Goal: Information Seeking & Learning: Learn about a topic

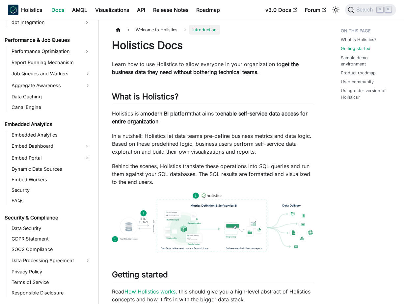
scroll to position [298, 0]
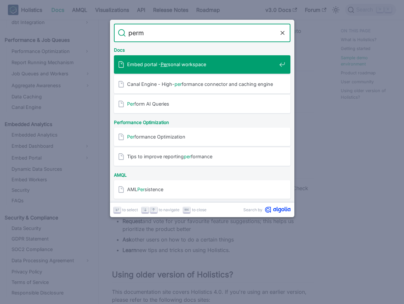
type input "permi"
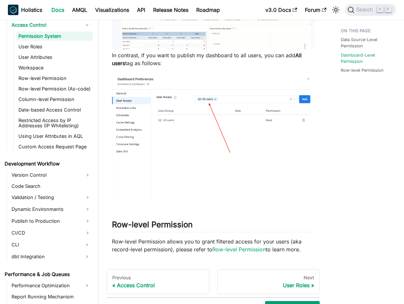
scroll to position [418, 0]
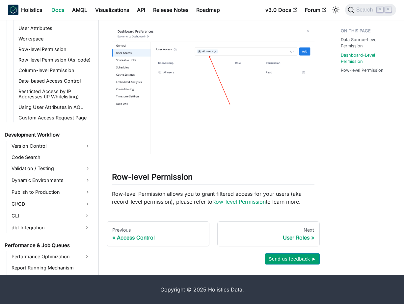
click at [236, 200] on link "Row-level Permission" at bounding box center [238, 202] width 53 height 7
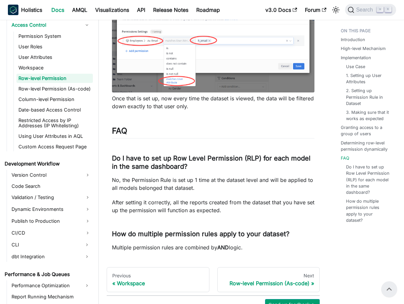
scroll to position [2589, 0]
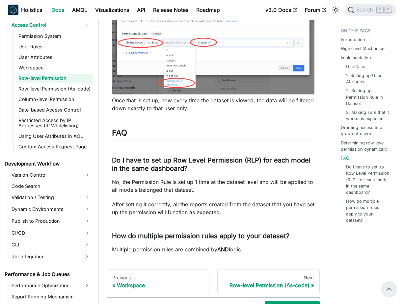
click at [236, 201] on p "After setting it correctly, all the reports created from the dataset that you h…" at bounding box center [213, 209] width 203 height 16
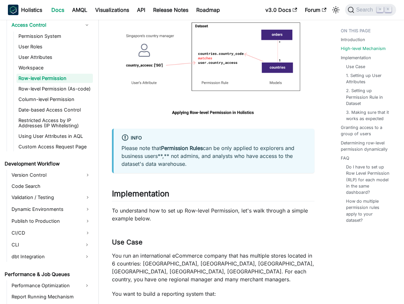
scroll to position [535, 0]
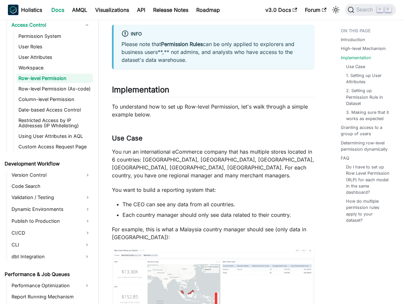
click at [236, 201] on li "The CEO can see any data from all countries." at bounding box center [219, 205] width 192 height 8
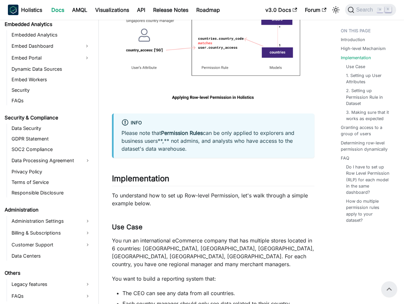
scroll to position [422, 0]
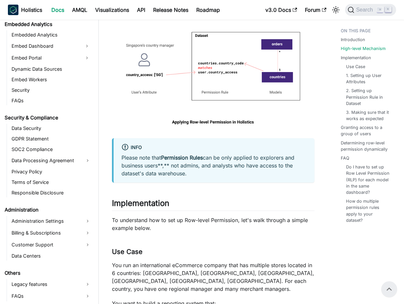
click at [262, 168] on p "Please note that Permission Rules can be only applied to explorers and business…" at bounding box center [214, 166] width 185 height 24
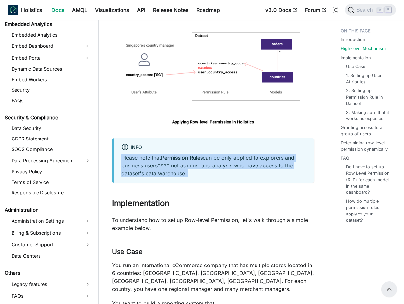
click at [262, 168] on p "Please note that Permission Rules can be only applied to explorers and business…" at bounding box center [214, 166] width 185 height 24
copy div "Please note that Permission Rules can be only applied to explorers and business…"
click at [245, 205] on h2 "Implementation ​" at bounding box center [213, 205] width 203 height 13
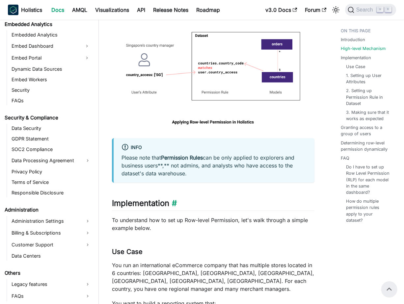
click at [287, 200] on h2 "Implementation ​" at bounding box center [213, 205] width 203 height 13
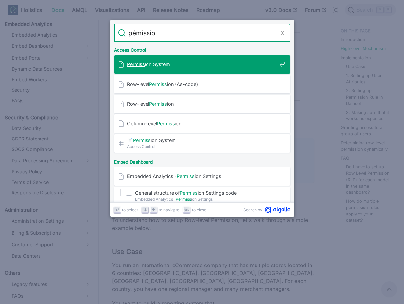
type input "pẻmission"
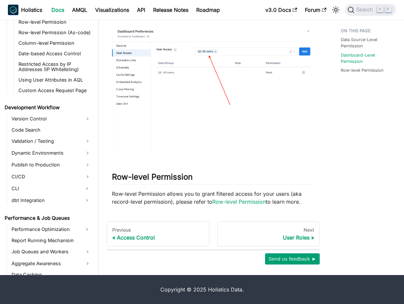
scroll to position [455, 0]
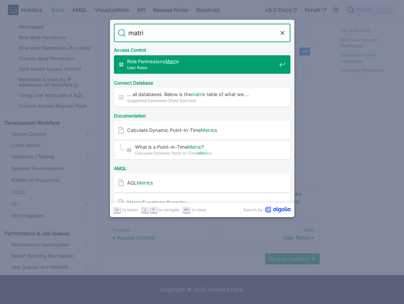
type input "matrix"
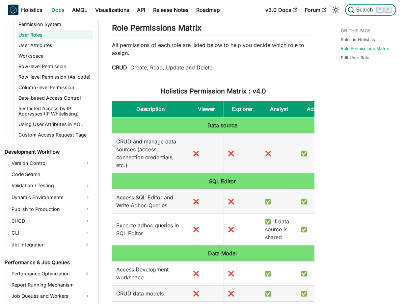
scroll to position [0, 18]
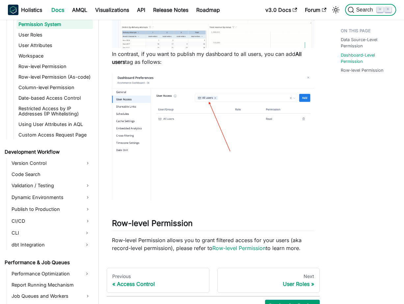
scroll to position [418, 0]
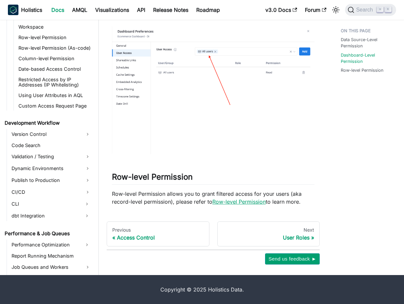
click at [252, 198] on p "Row-level Permission allows you to grant filtered access for your users (aka re…" at bounding box center [213, 198] width 203 height 16
click at [249, 202] on link "Row-level Permission" at bounding box center [238, 202] width 53 height 7
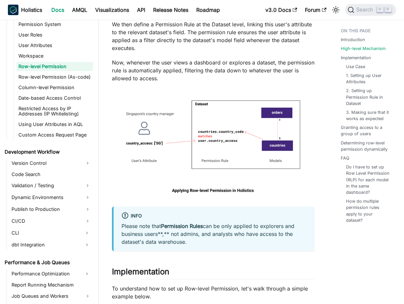
scroll to position [407, 0]
